Goal: Task Accomplishment & Management: Manage account settings

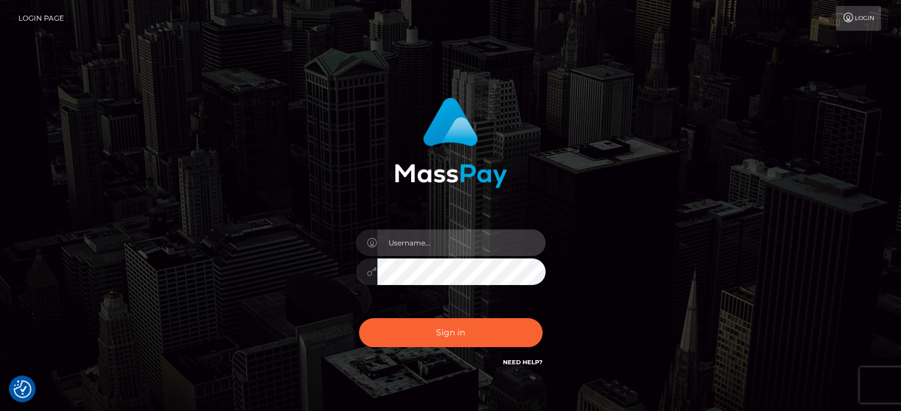
click at [431, 240] on input "text" at bounding box center [461, 243] width 168 height 27
type input "phnnyyluvr@gmail.com"
click at [515, 363] on link "Need Help?" at bounding box center [523, 363] width 40 height 8
click at [707, 200] on div "phnnyyluvr@gmail.com Sign in" at bounding box center [450, 239] width 675 height 301
click at [858, 21] on link "Login" at bounding box center [857, 18] width 45 height 25
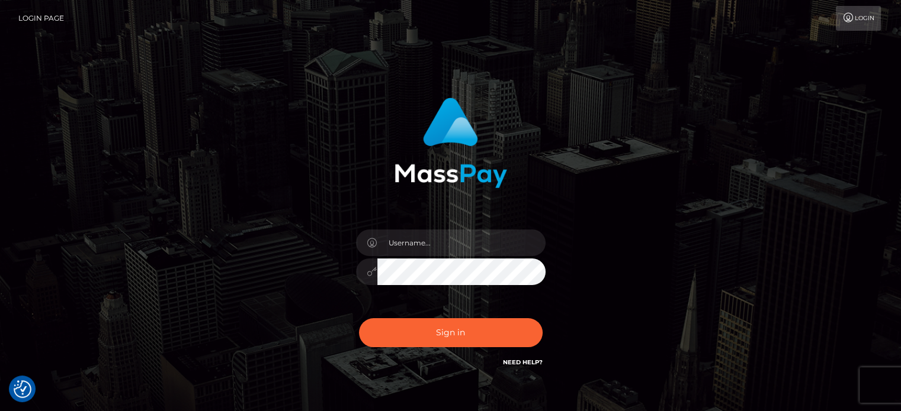
click at [29, 15] on link "Login Page" at bounding box center [41, 18] width 46 height 25
click at [520, 365] on link "Need Help?" at bounding box center [523, 363] width 40 height 8
click at [664, 233] on div "Sign in" at bounding box center [450, 239] width 675 height 301
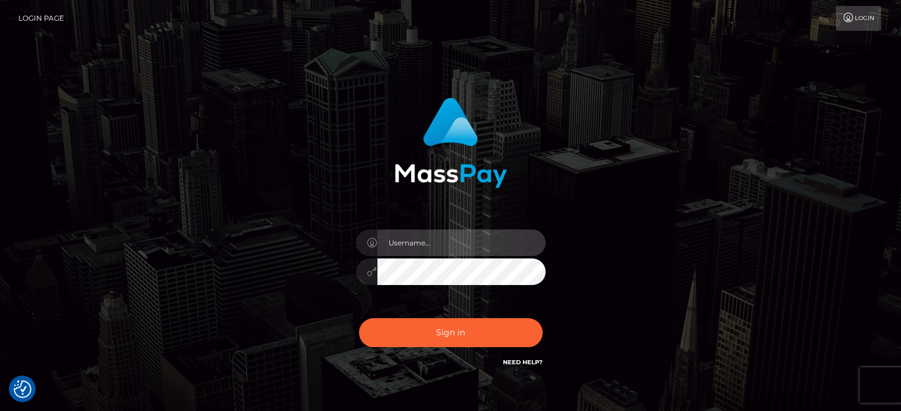
click at [423, 233] on input "text" at bounding box center [461, 243] width 168 height 27
type input "[EMAIL_ADDRESS][DOMAIN_NAME]"
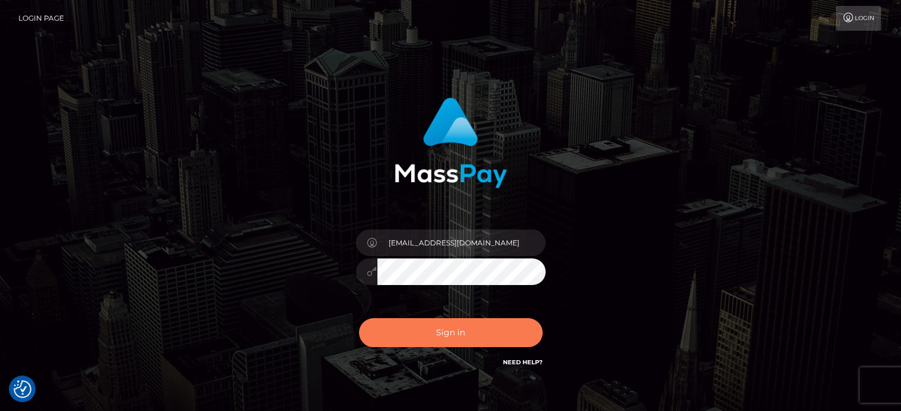
click at [429, 324] on button "Sign in" at bounding box center [451, 333] width 184 height 29
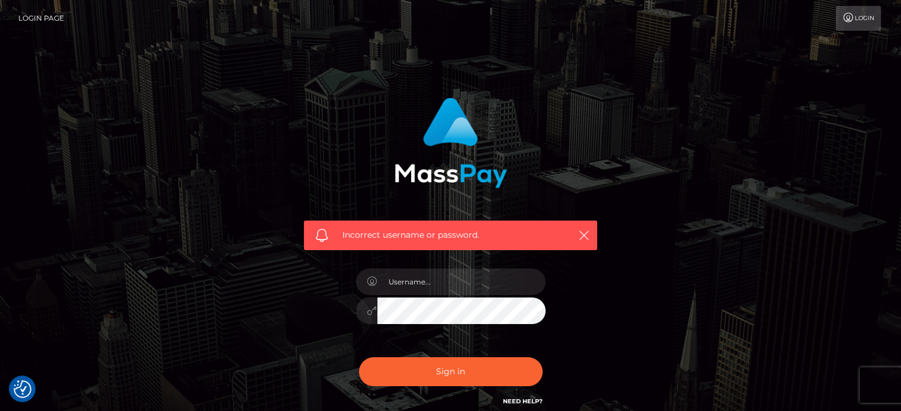
click at [872, 19] on link "Login" at bounding box center [857, 18] width 45 height 25
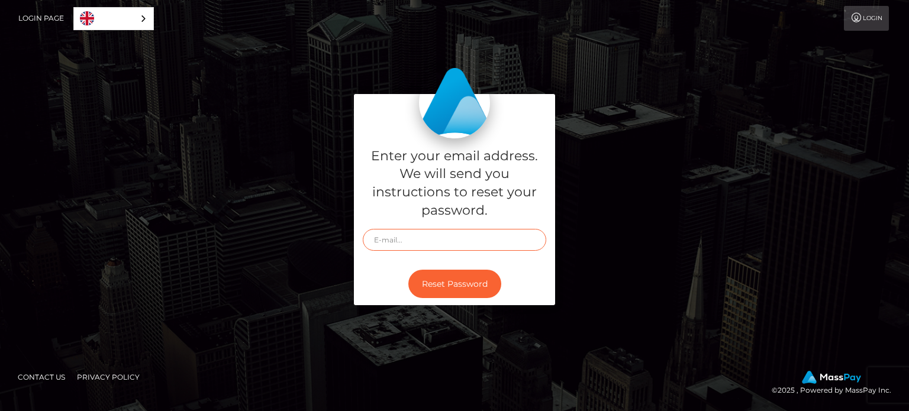
click at [463, 239] on input "text" at bounding box center [455, 240] width 184 height 22
type input "phnnyyluvr@gmail.com"
click at [442, 287] on button "Reset Password" at bounding box center [455, 284] width 93 height 29
